Goal: Find specific page/section: Find specific page/section

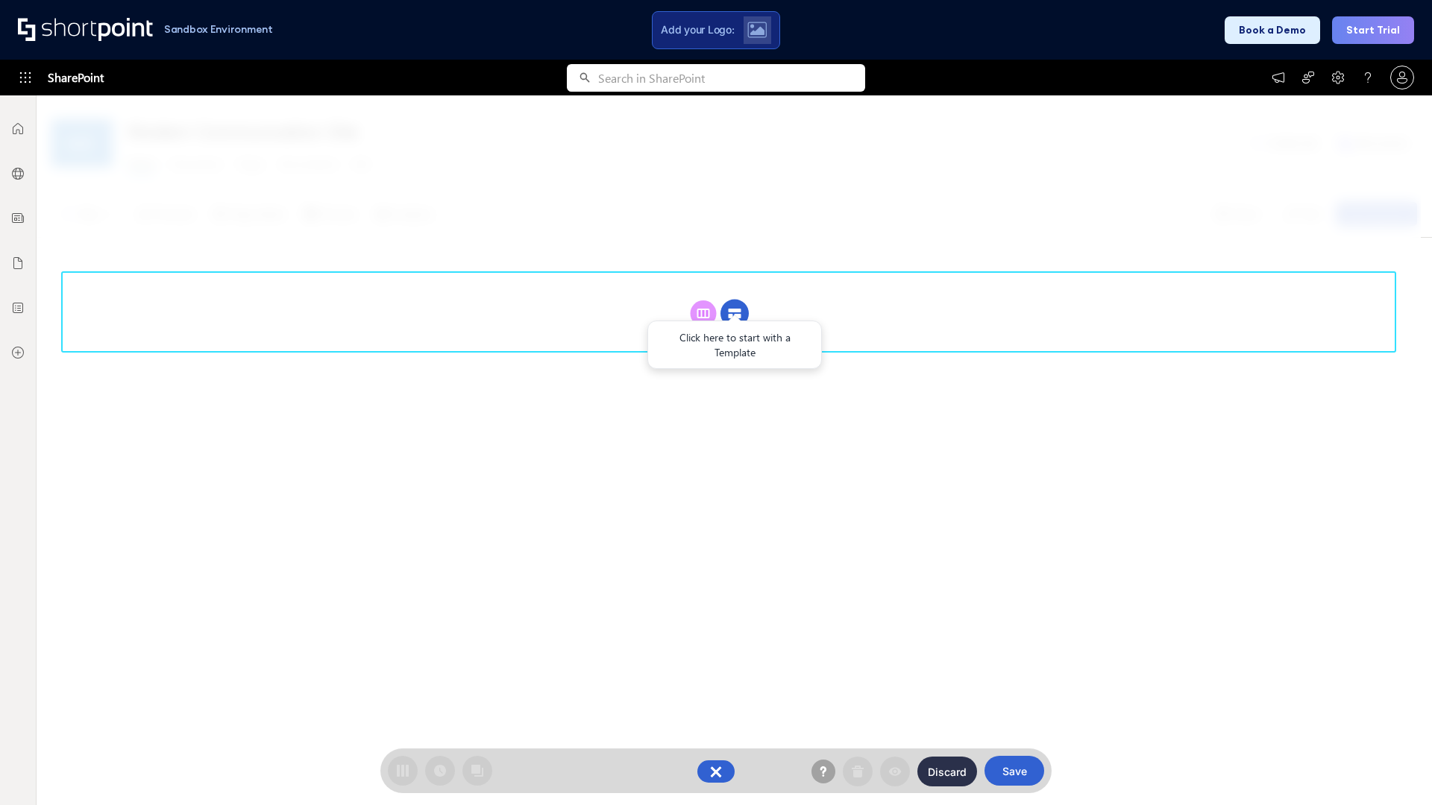
click at [734, 313] on circle at bounding box center [734, 314] width 28 height 28
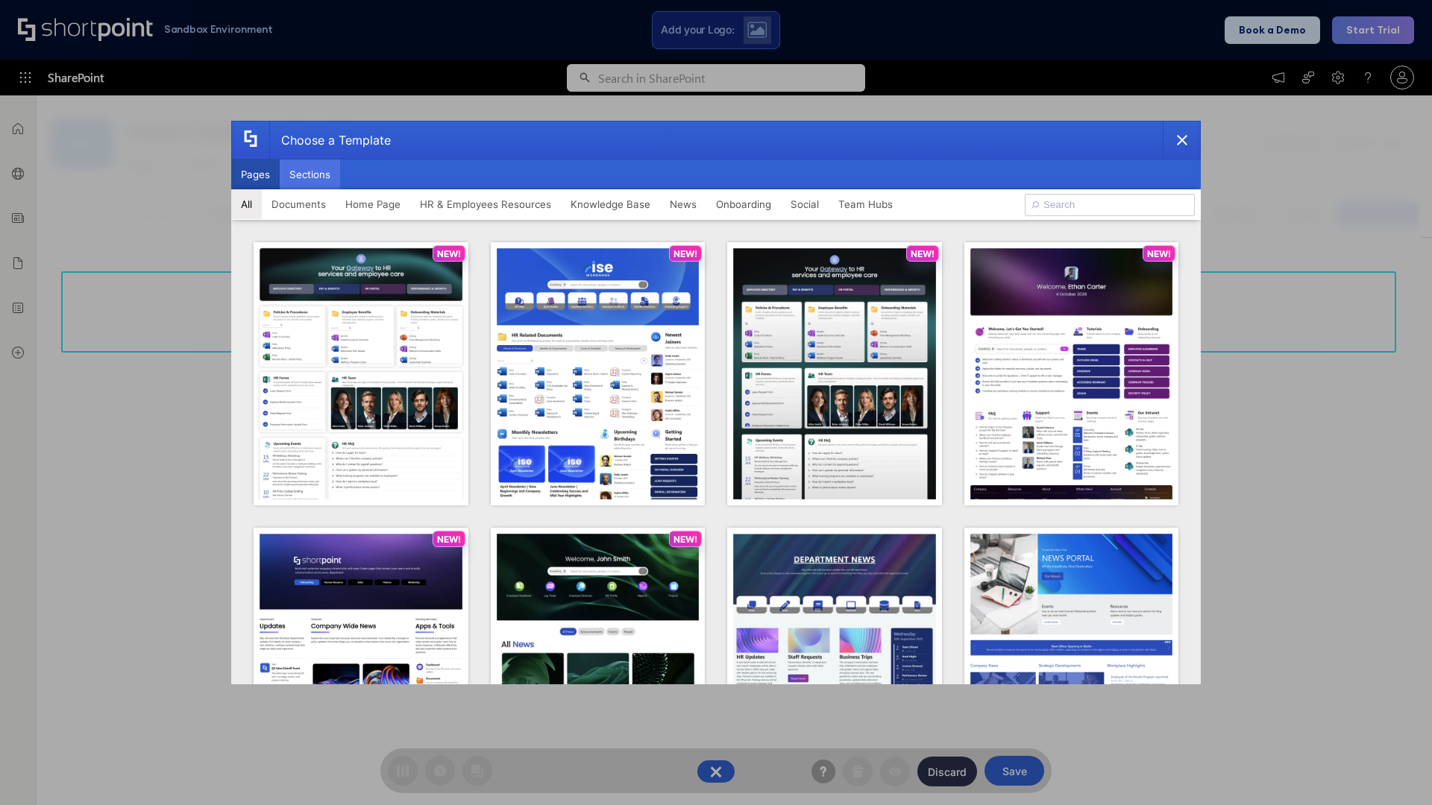
click at [309, 174] on button "Sections" at bounding box center [310, 175] width 60 height 30
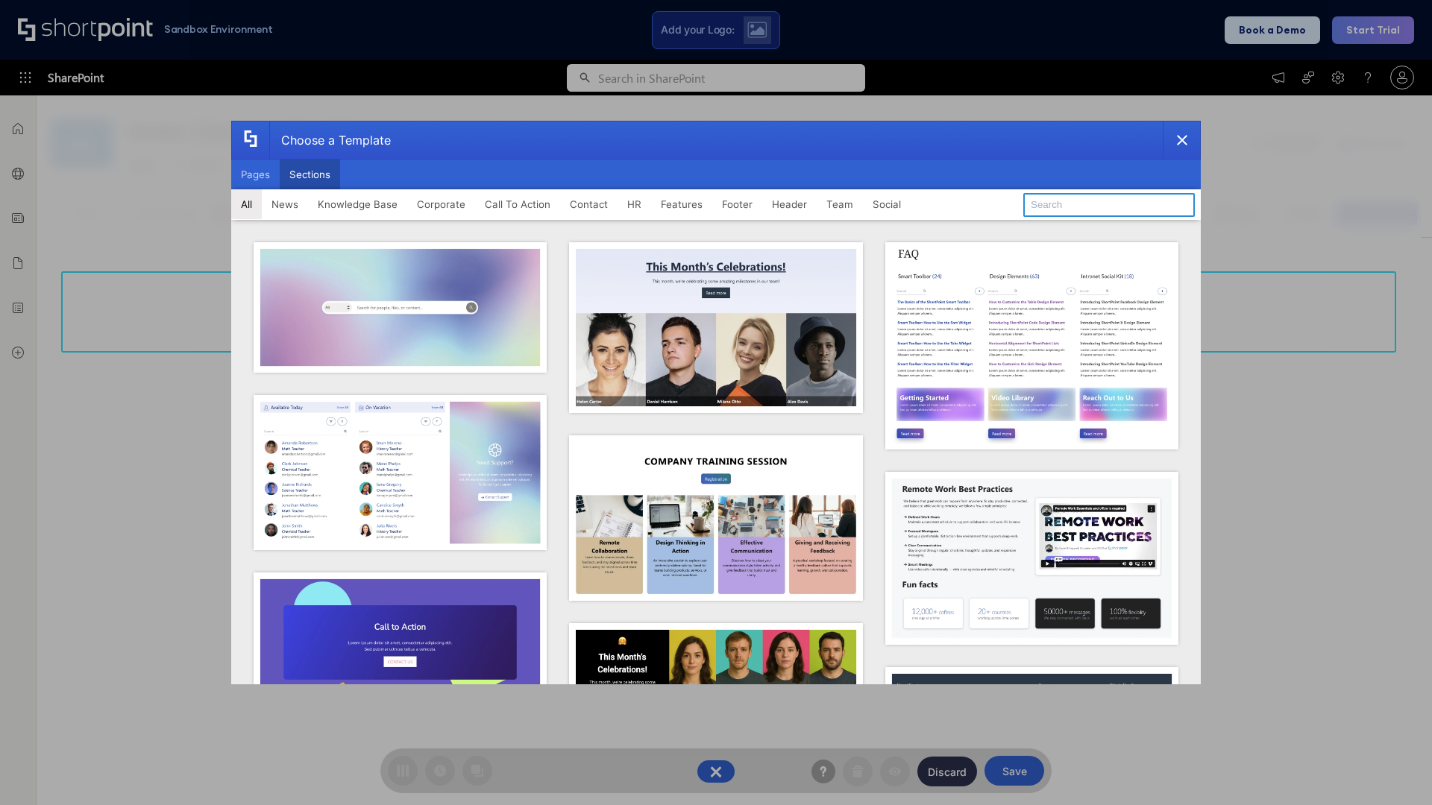
type input "Footer 4"
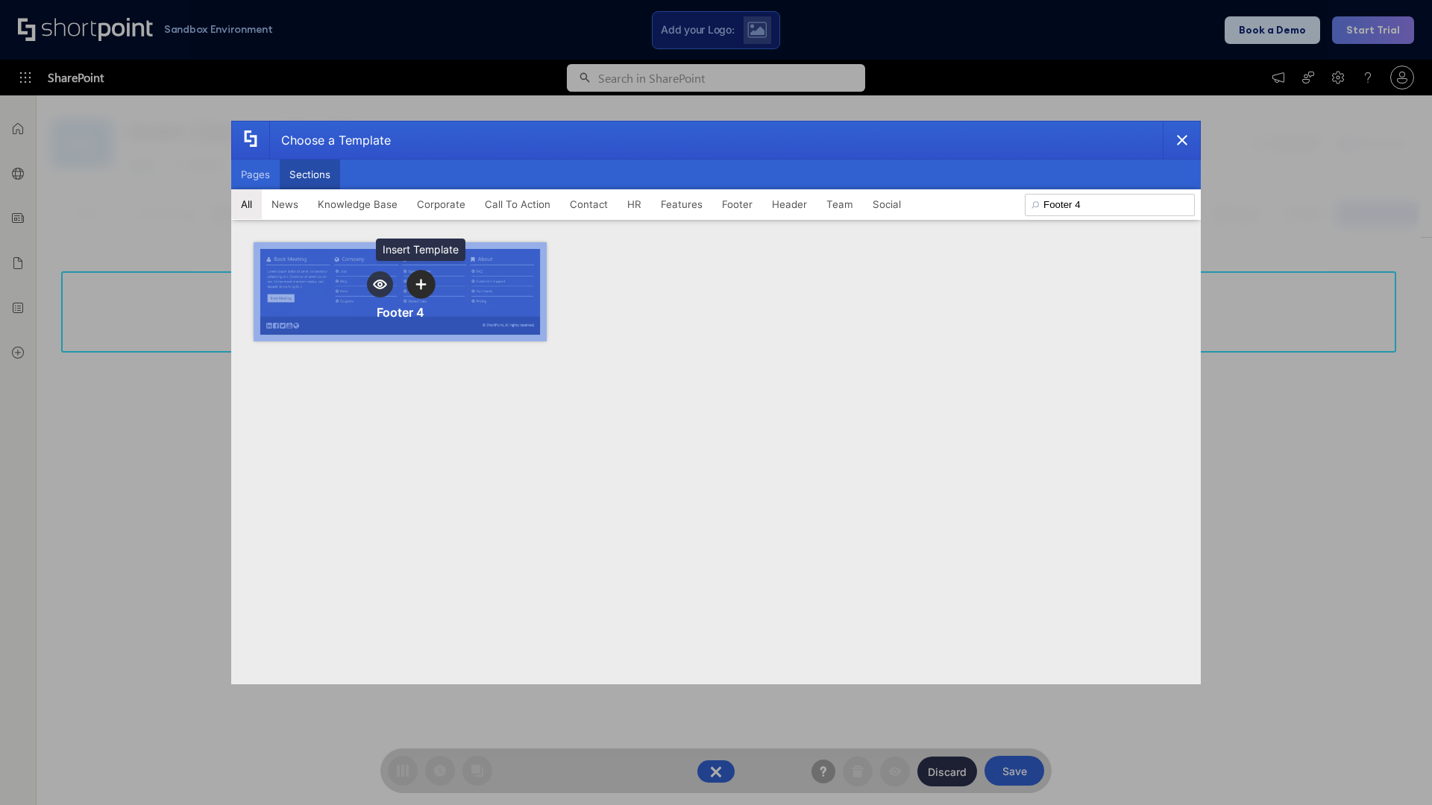
click at [421, 284] on icon "template selector" at bounding box center [420, 284] width 10 height 10
